Goal: Communication & Community: Answer question/provide support

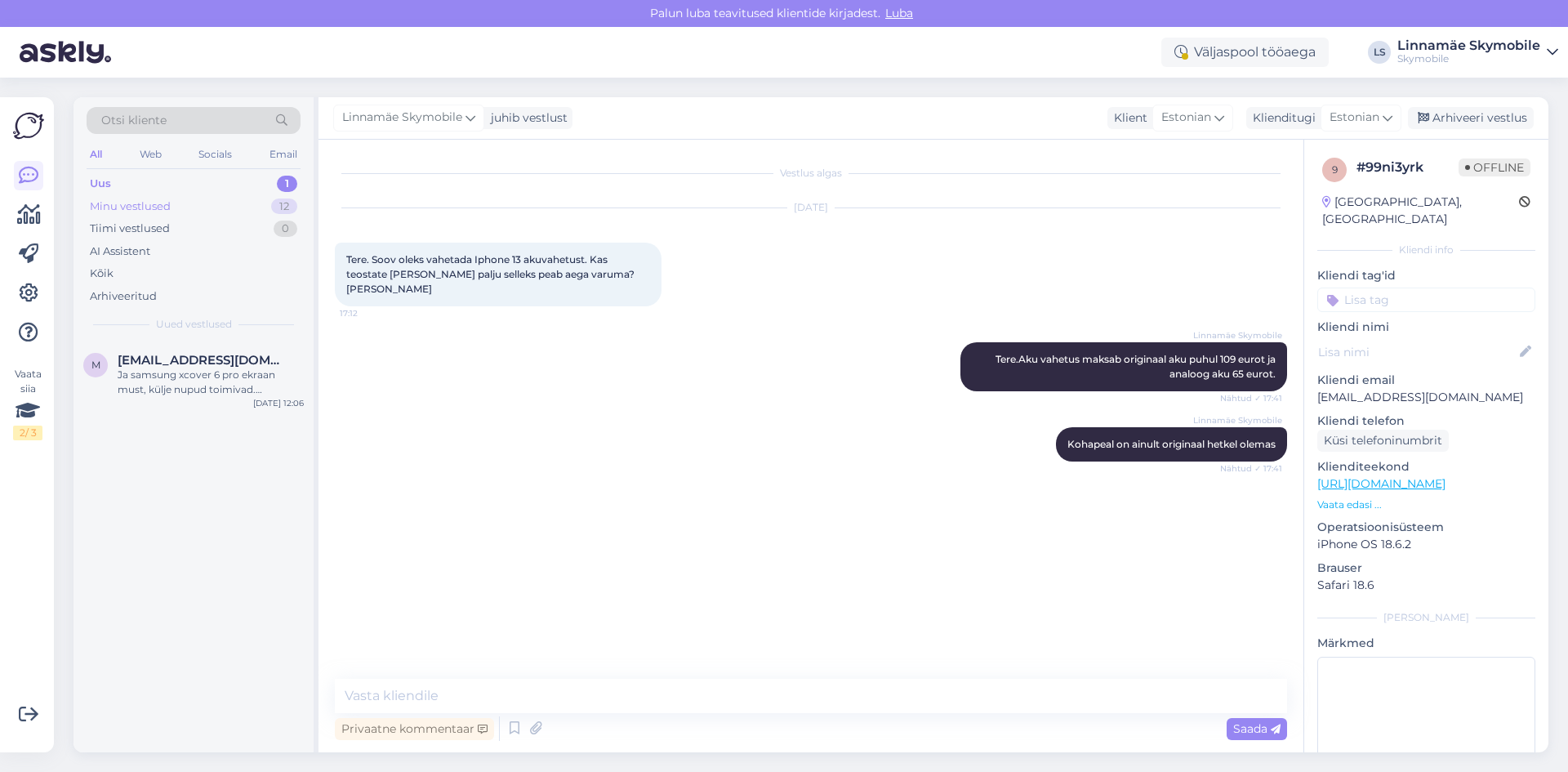
click at [156, 199] on div "Minu vestlused" at bounding box center [130, 207] width 81 height 17
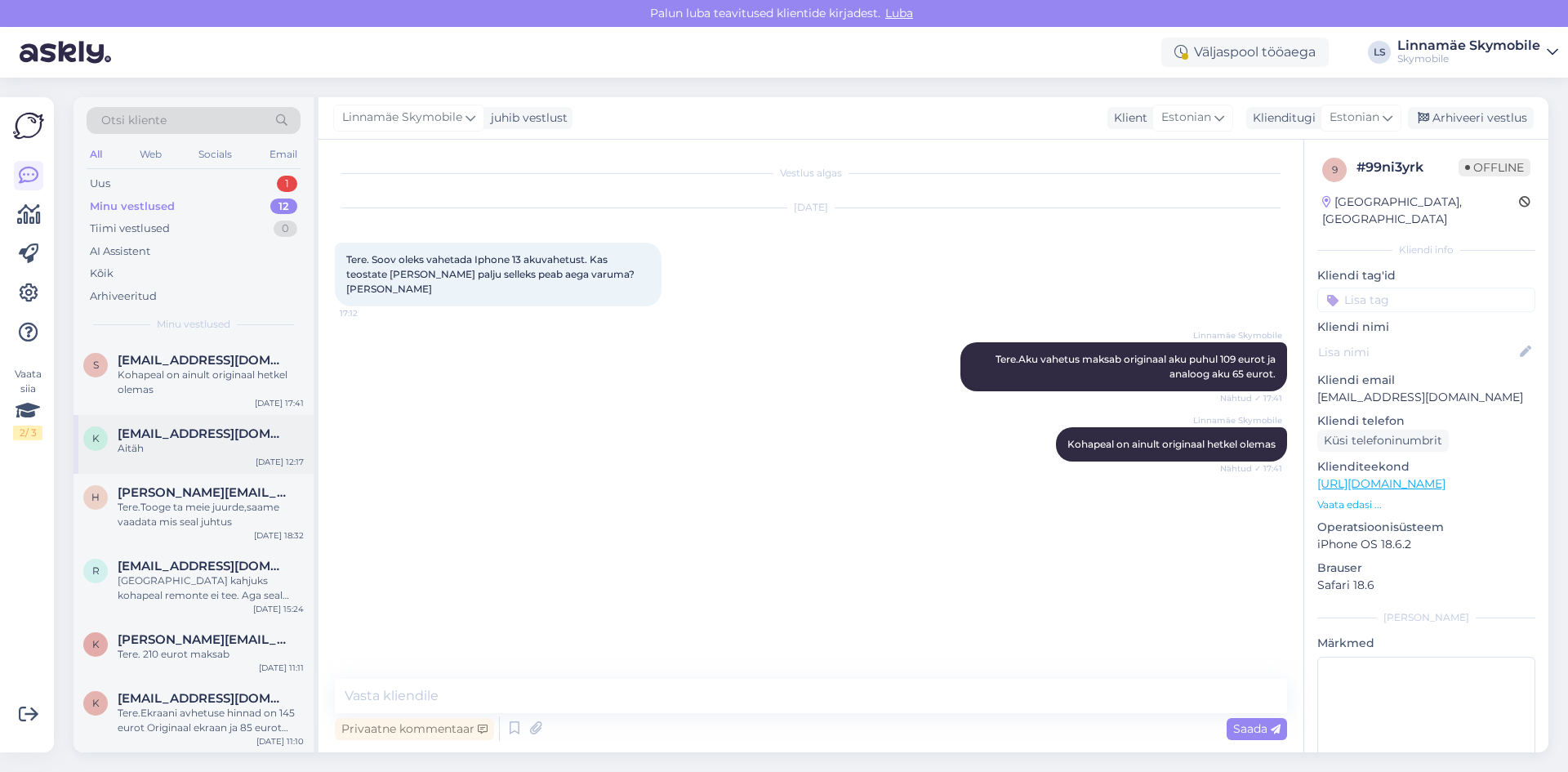
click at [173, 457] on div "k kadiko9001@gmail.com Aitäh Oct 4 12:17" at bounding box center [193, 444] width 240 height 59
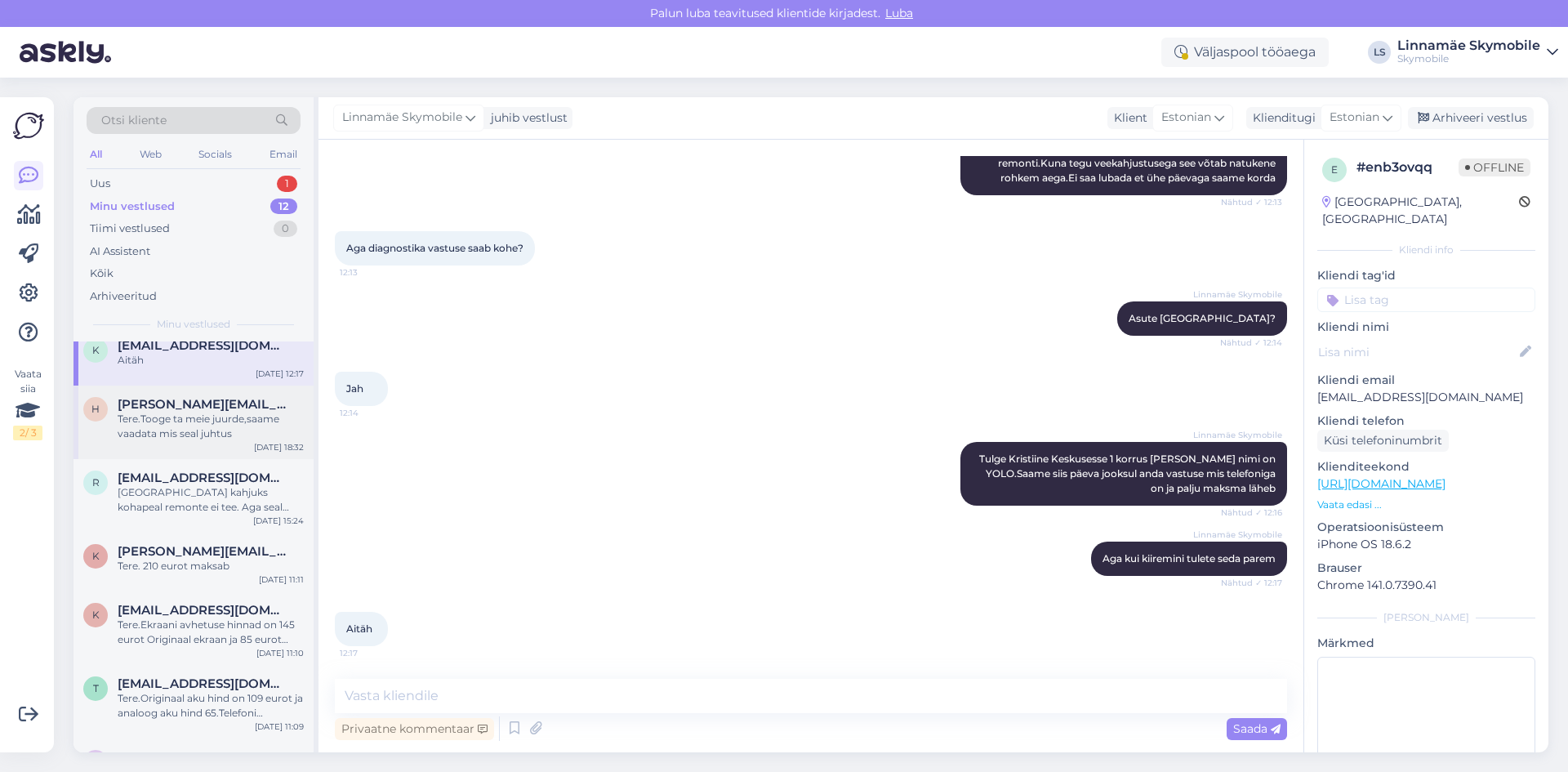
scroll to position [327, 0]
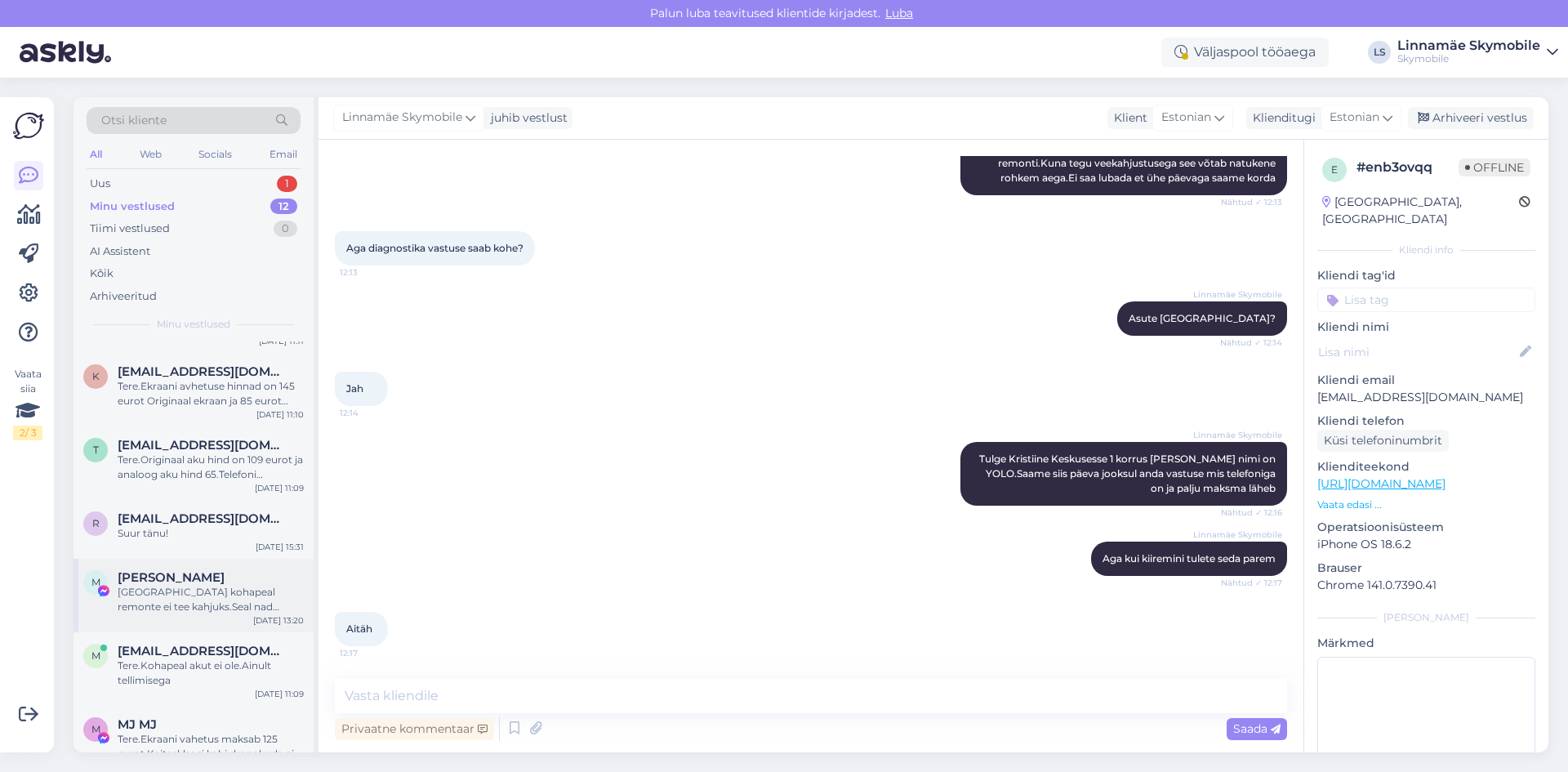
click at [159, 584] on span "Mirjam Mandli" at bounding box center [171, 578] width 107 height 15
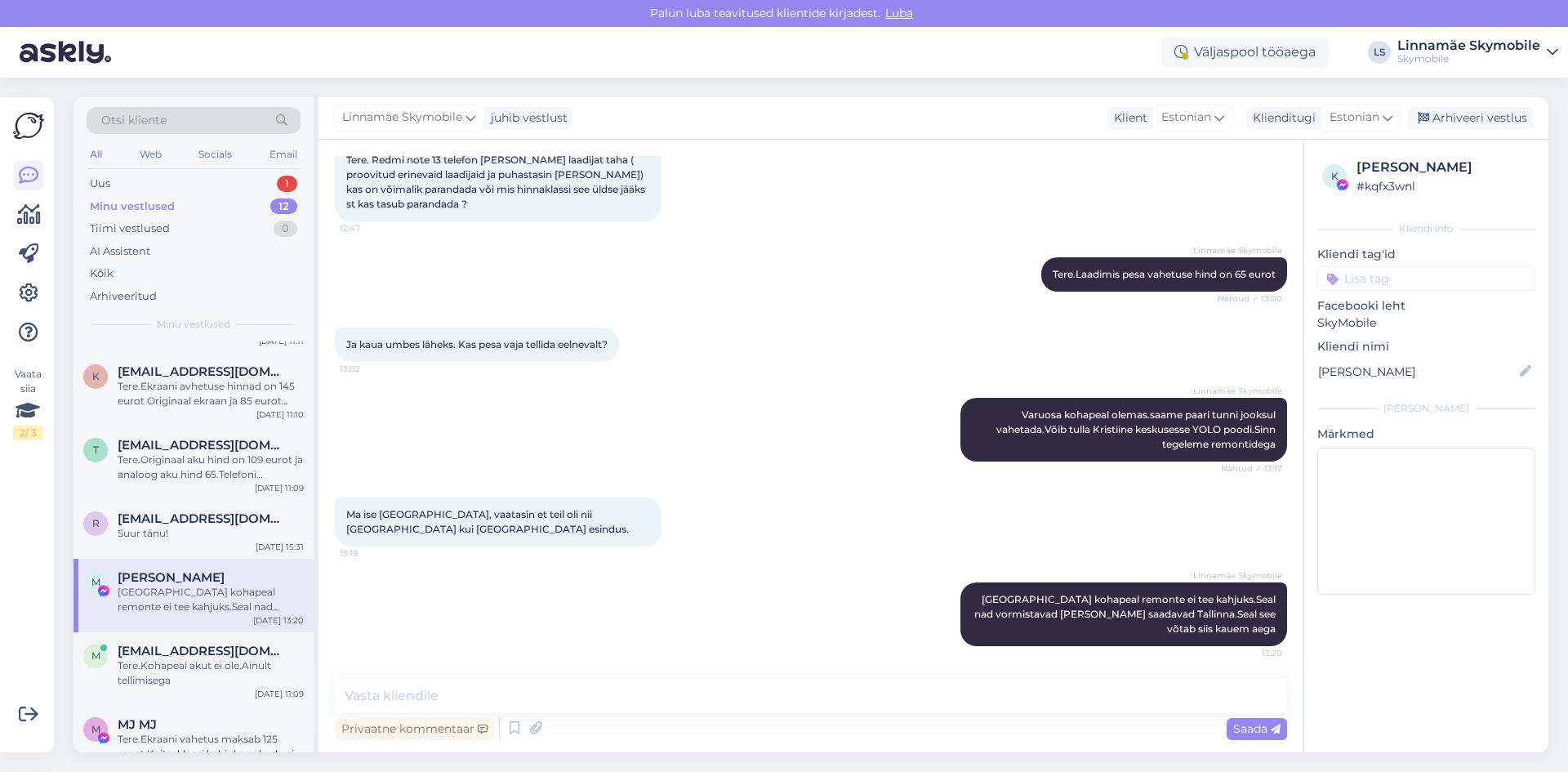
click at [159, 622] on div "M Mirjam Mandli Tartus kohapeal remonte ei tee kahjuks.Seal nad vormistavad nei…" at bounding box center [193, 596] width 240 height 73
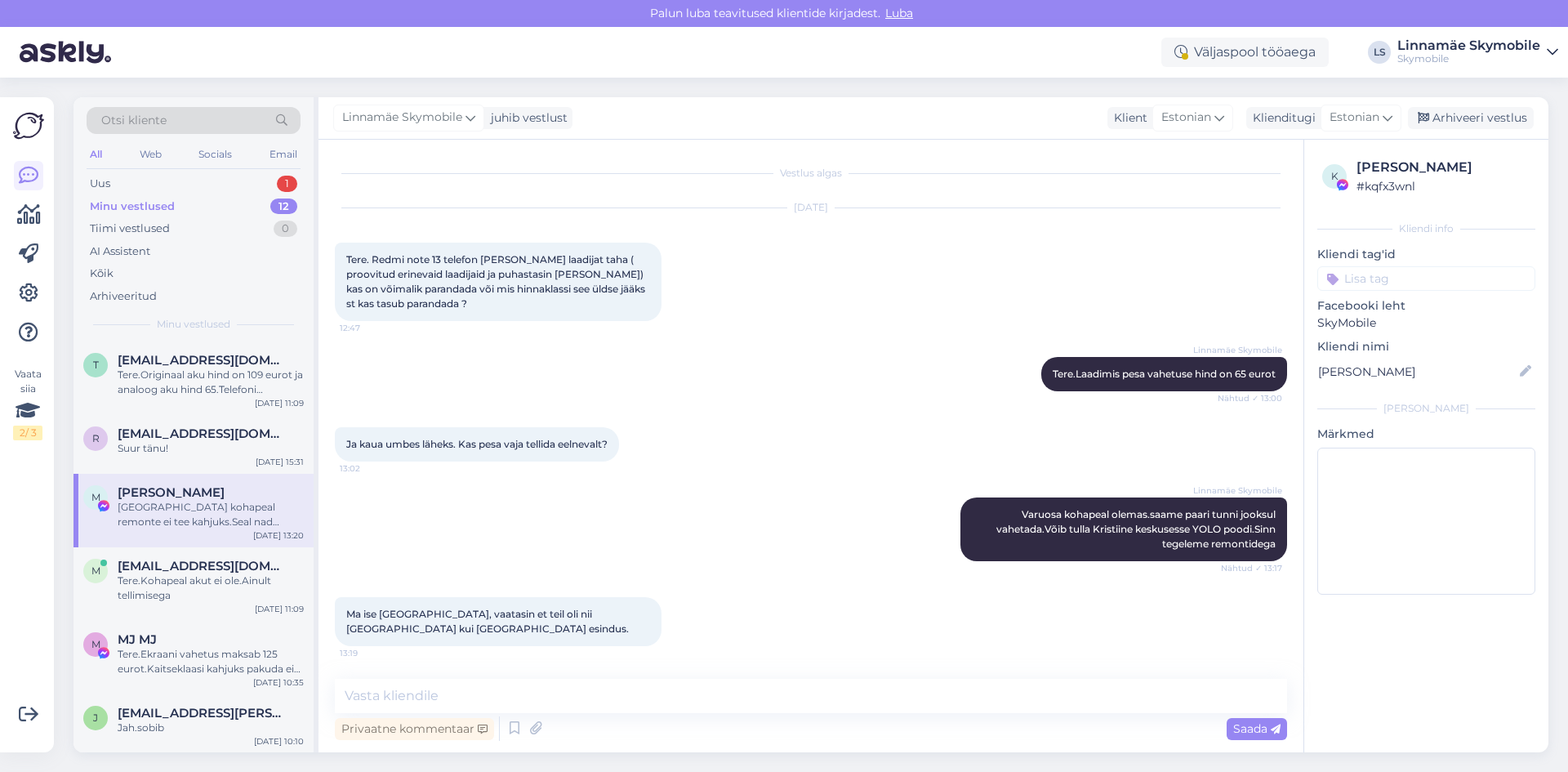
scroll to position [413, 0]
click at [167, 639] on div "MJ MJ" at bounding box center [211, 639] width 186 height 15
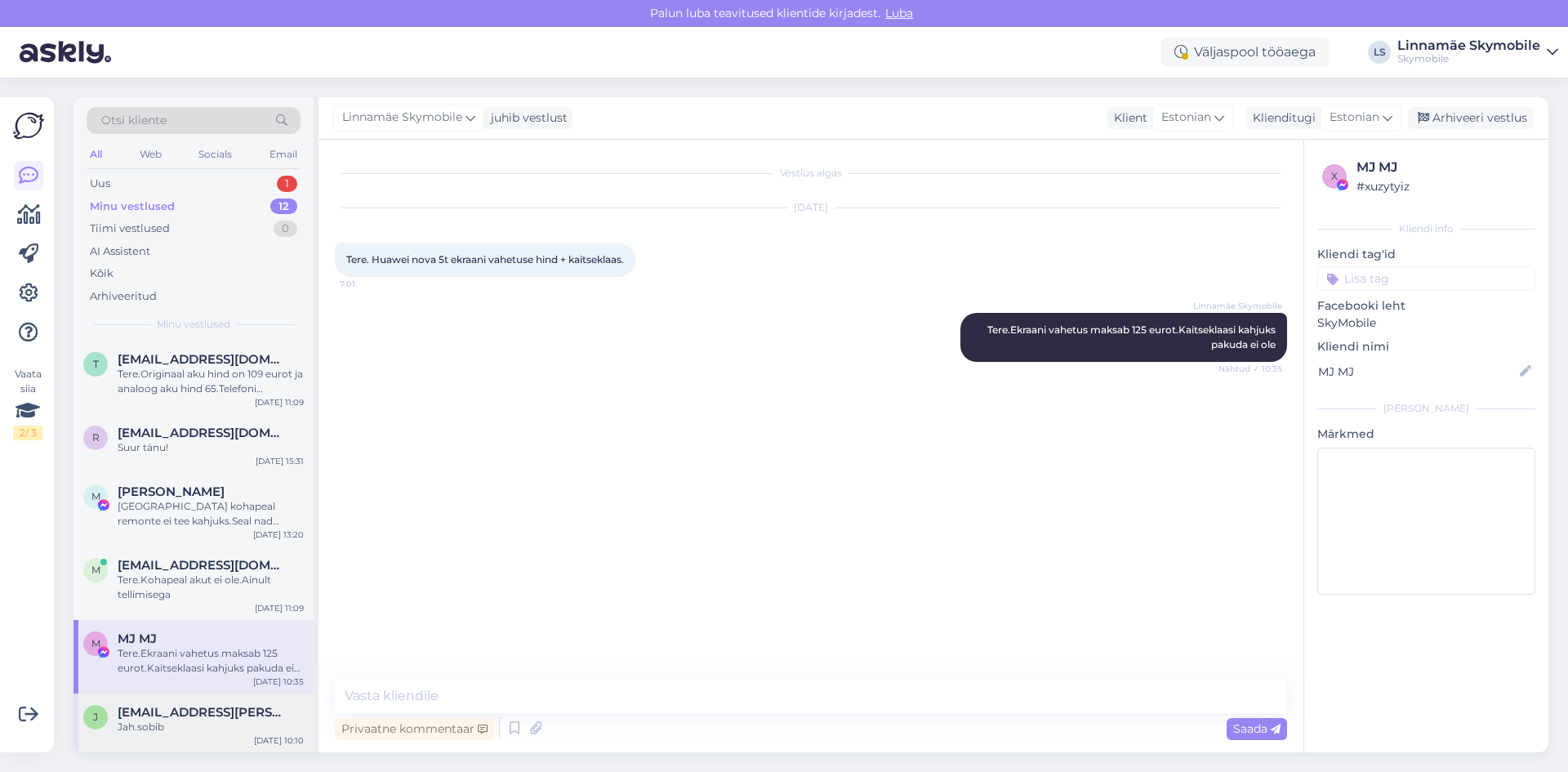
click at [175, 704] on div "j ja.jakobson@gmail.com Jah.sobib Sep 30 10:10" at bounding box center [193, 723] width 240 height 59
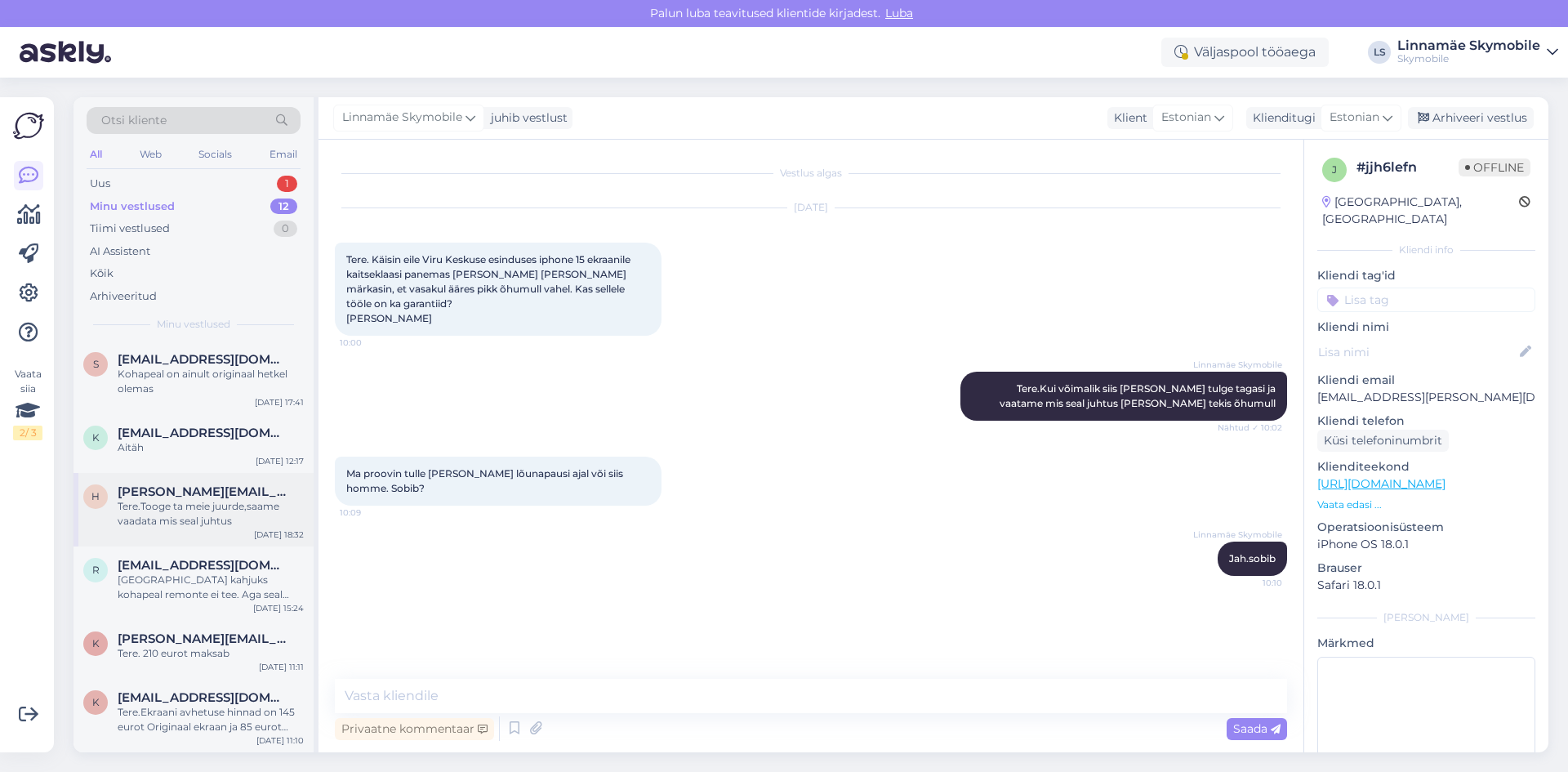
scroll to position [0, 0]
click at [141, 174] on div "Uus 1" at bounding box center [194, 184] width 214 height 23
